Goal: Task Accomplishment & Management: Manage account settings

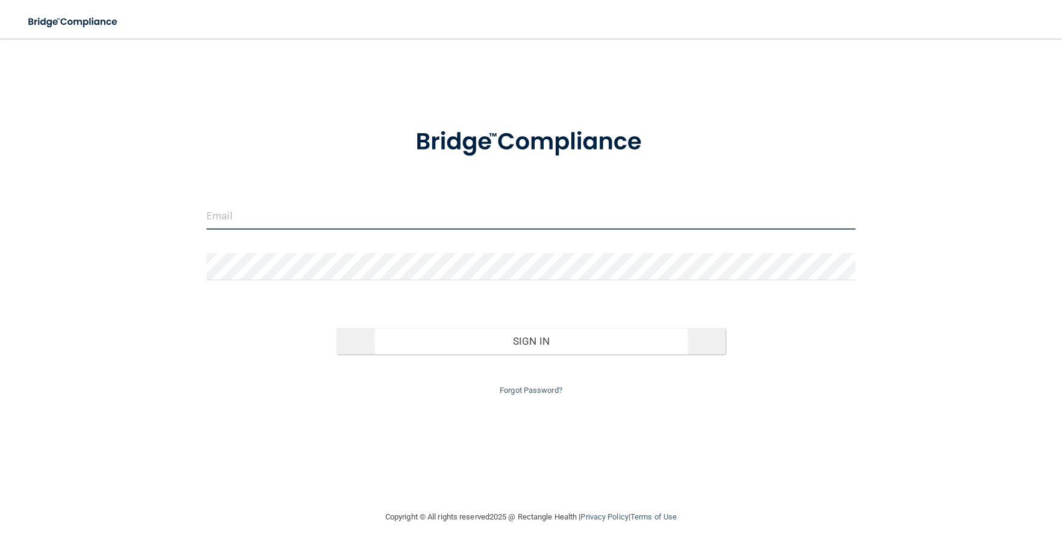
type input "[PERSON_NAME][EMAIL_ADDRESS][DOMAIN_NAME]"
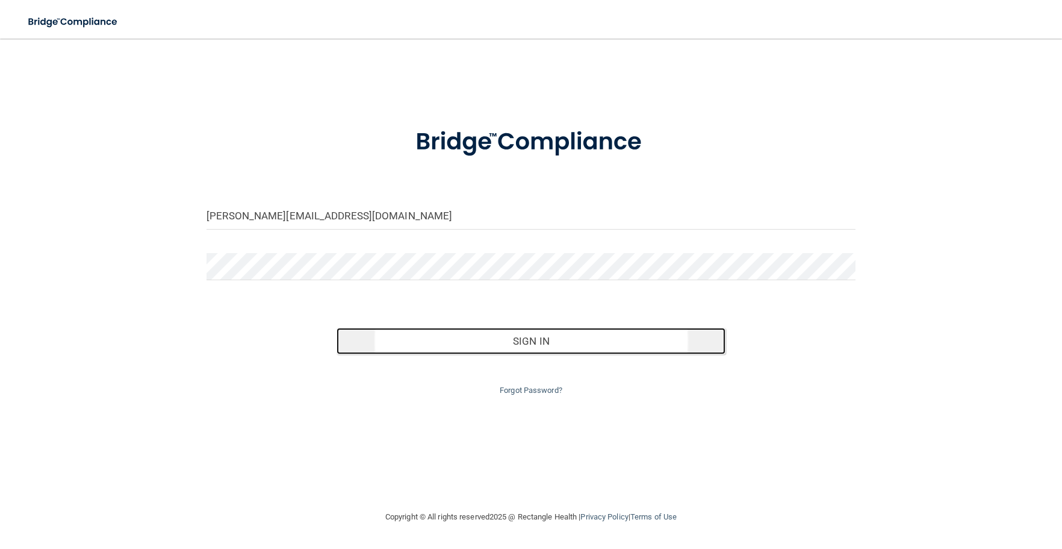
click at [559, 351] on button "Sign In" at bounding box center [532, 341] width 390 height 27
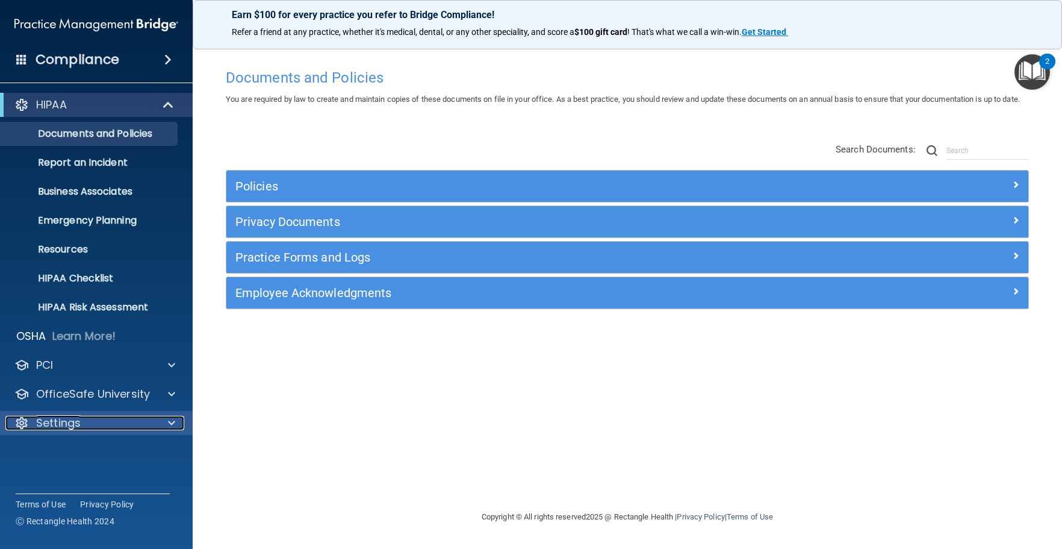
click at [128, 421] on div "Settings" at bounding box center [79, 423] width 149 height 14
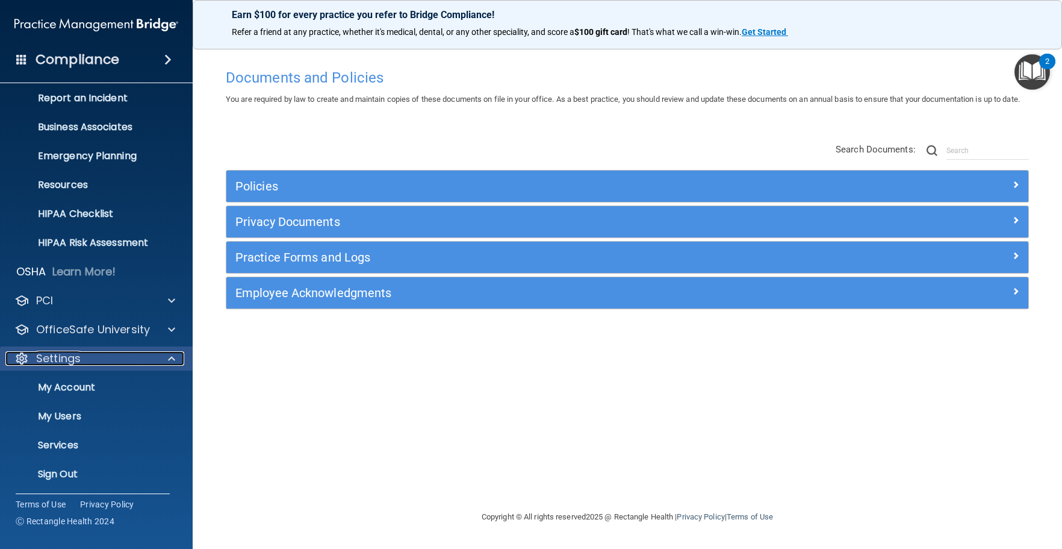
scroll to position [67, 0]
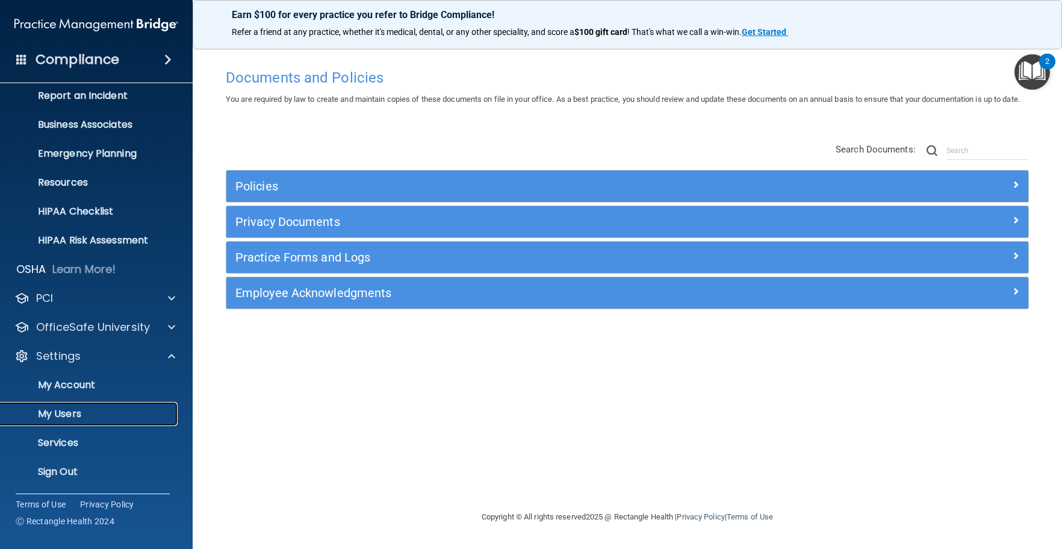
click at [117, 409] on p "My Users" at bounding box center [90, 414] width 164 height 12
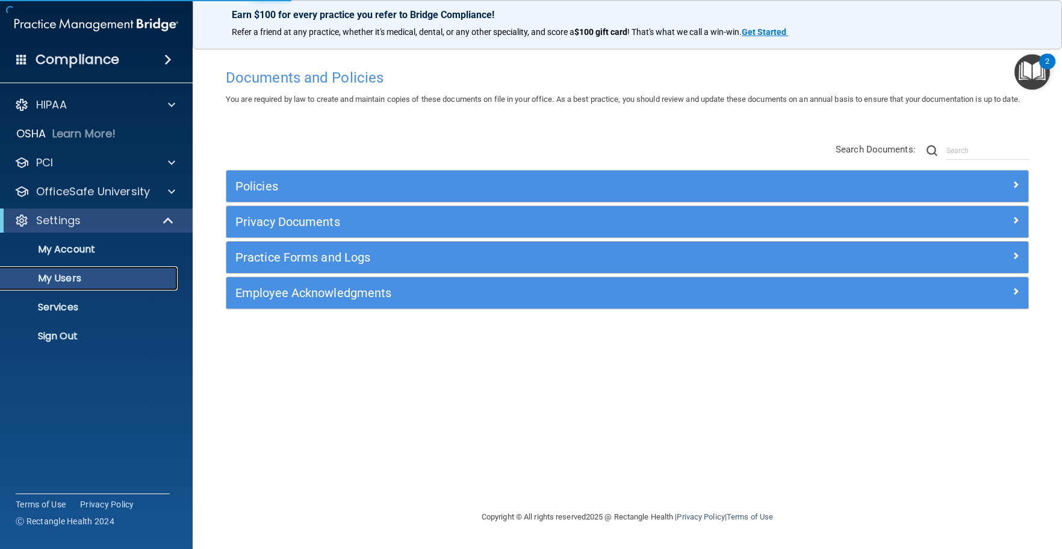
select select "20"
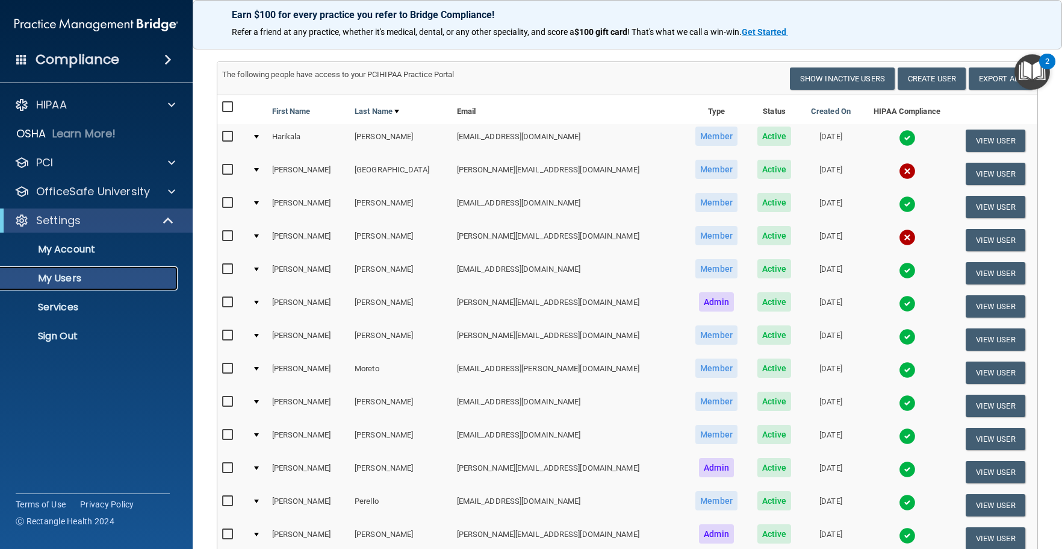
scroll to position [120, 0]
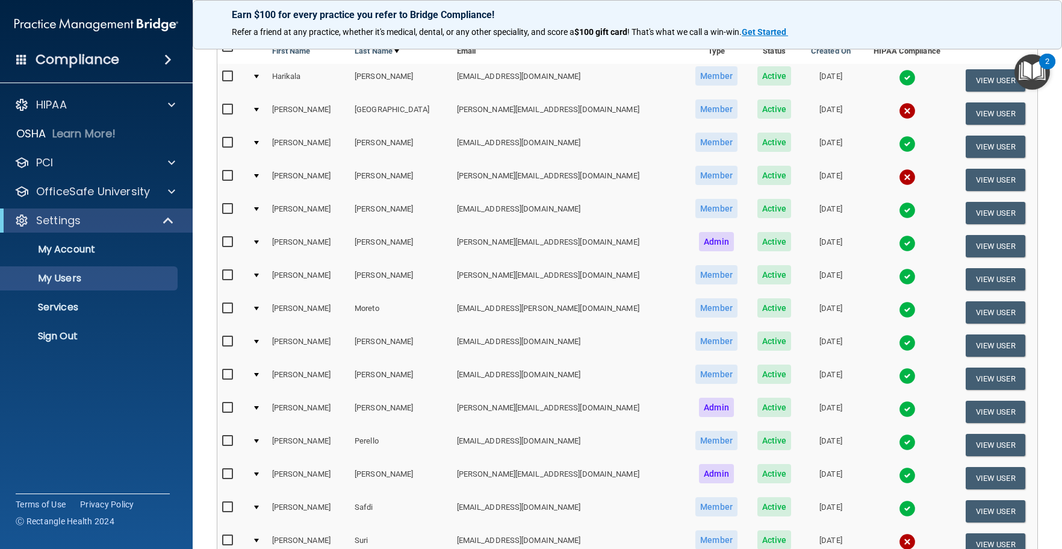
click at [264, 174] on td at bounding box center [258, 179] width 20 height 33
click at [263, 173] on td at bounding box center [258, 179] width 20 height 33
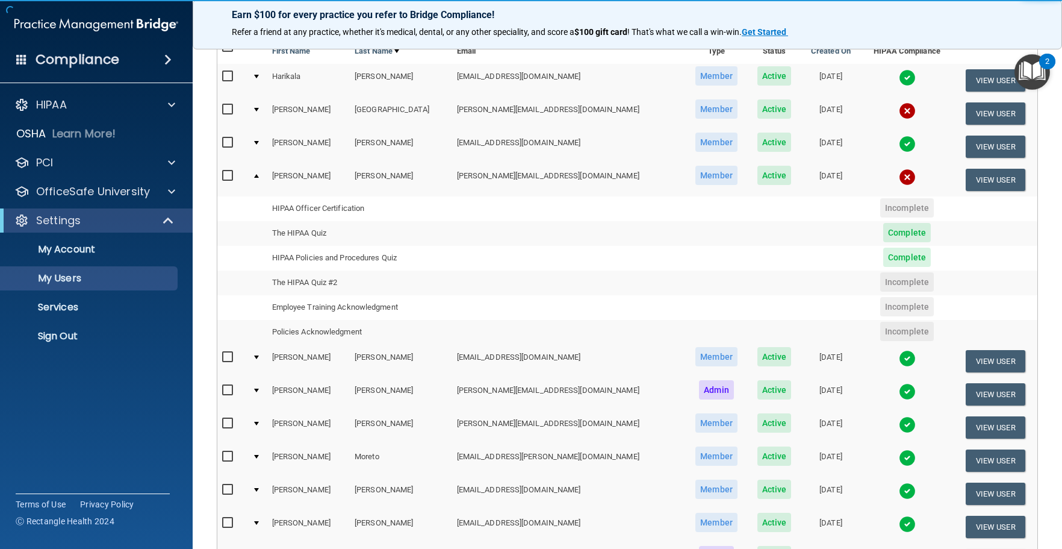
scroll to position [181, 0]
